Goal: Task Accomplishment & Management: Manage account settings

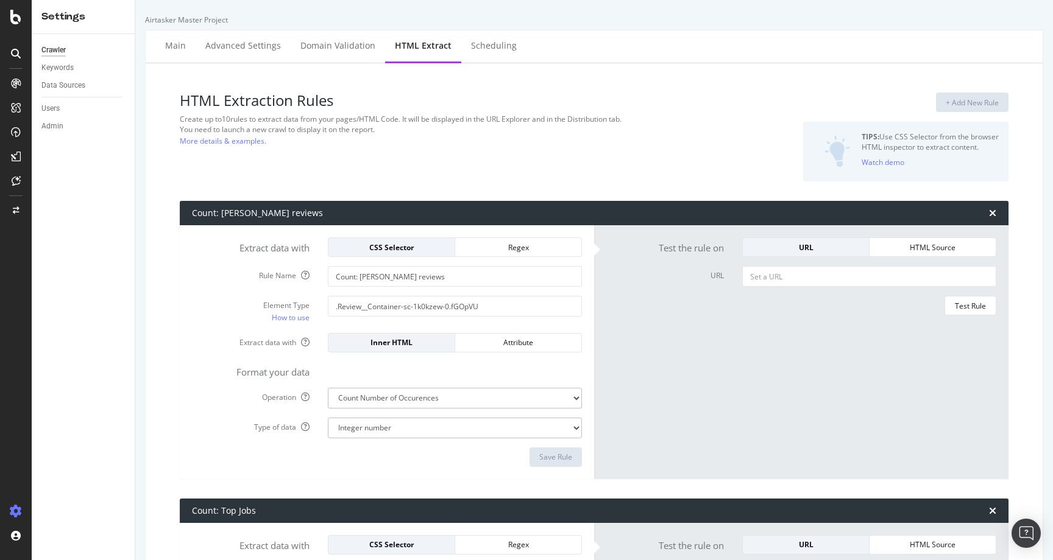
select select "count"
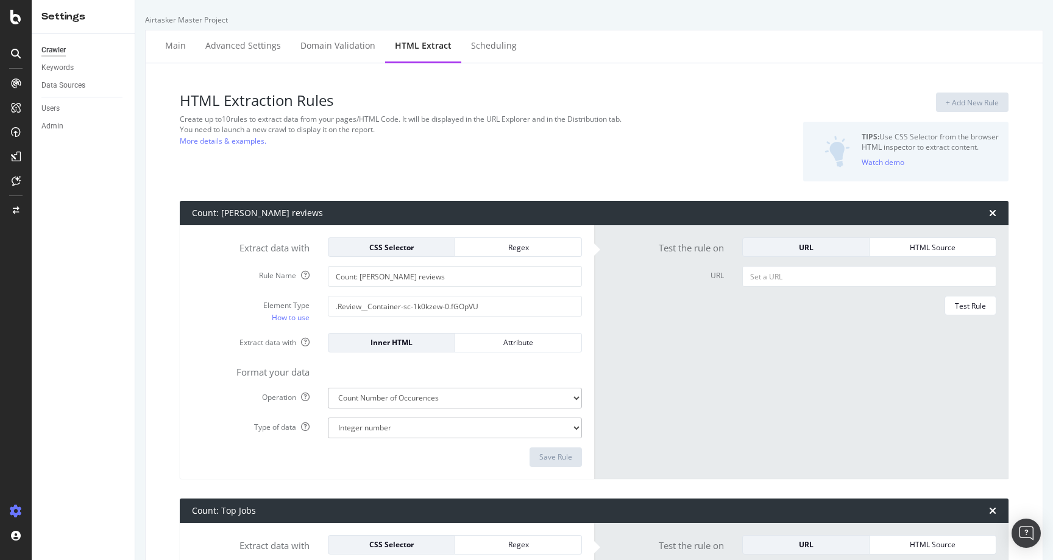
select select "exist"
select select "count"
select select "exist"
